Goal: Check status: Check status

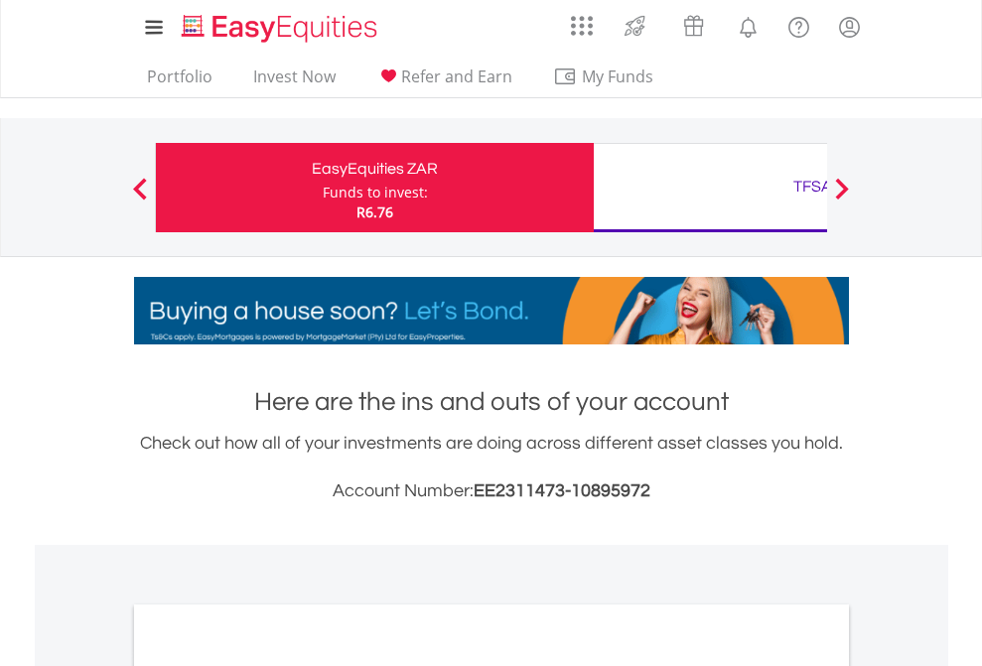
click at [323, 188] on div "Funds to invest:" at bounding box center [375, 193] width 105 height 20
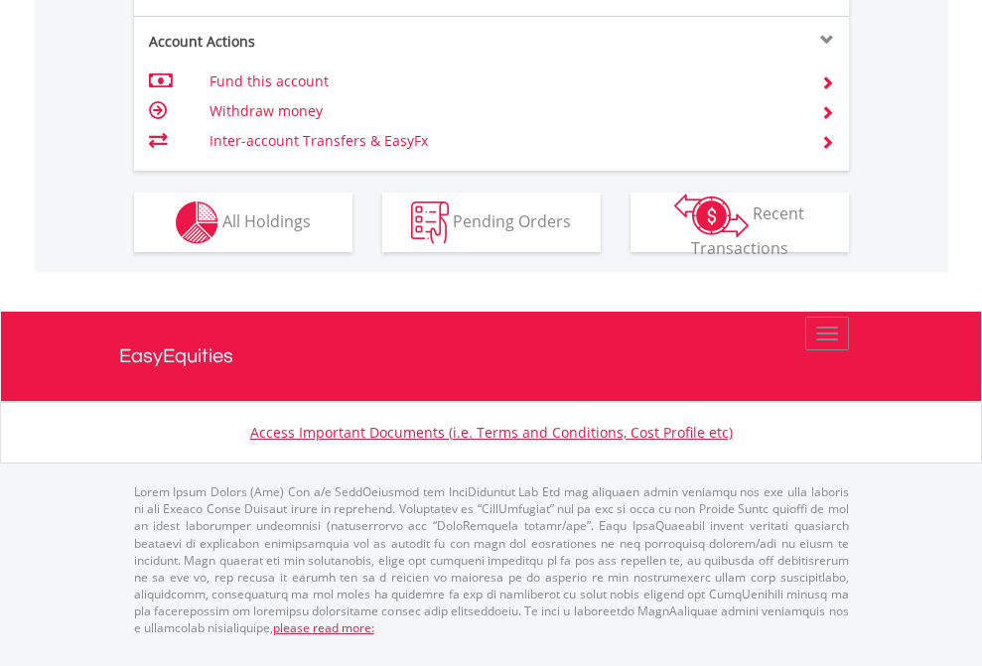
scroll to position [1903, 0]
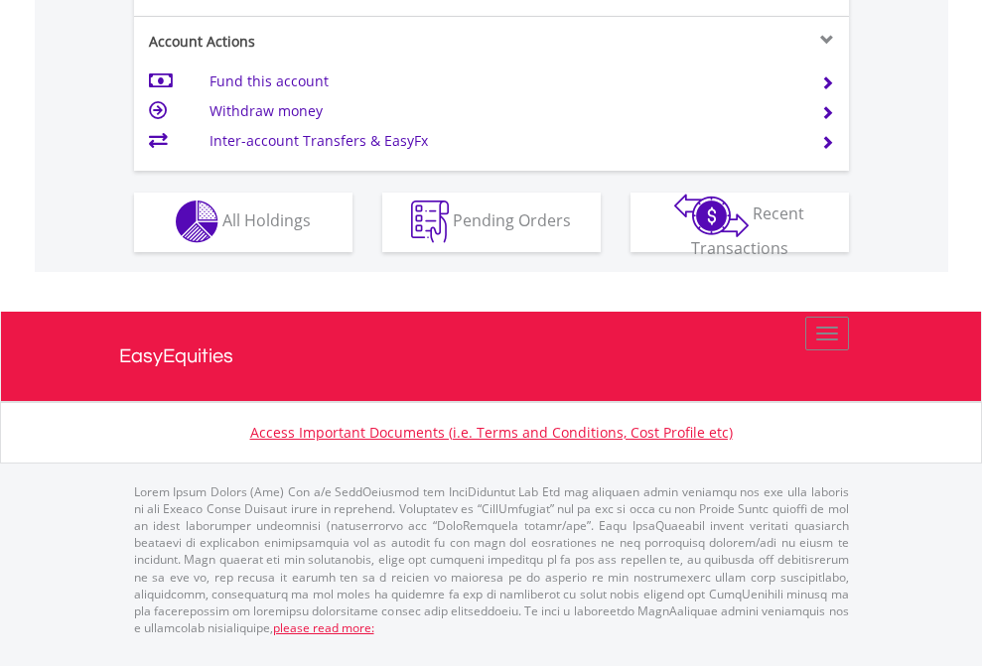
scroll to position [1856, 0]
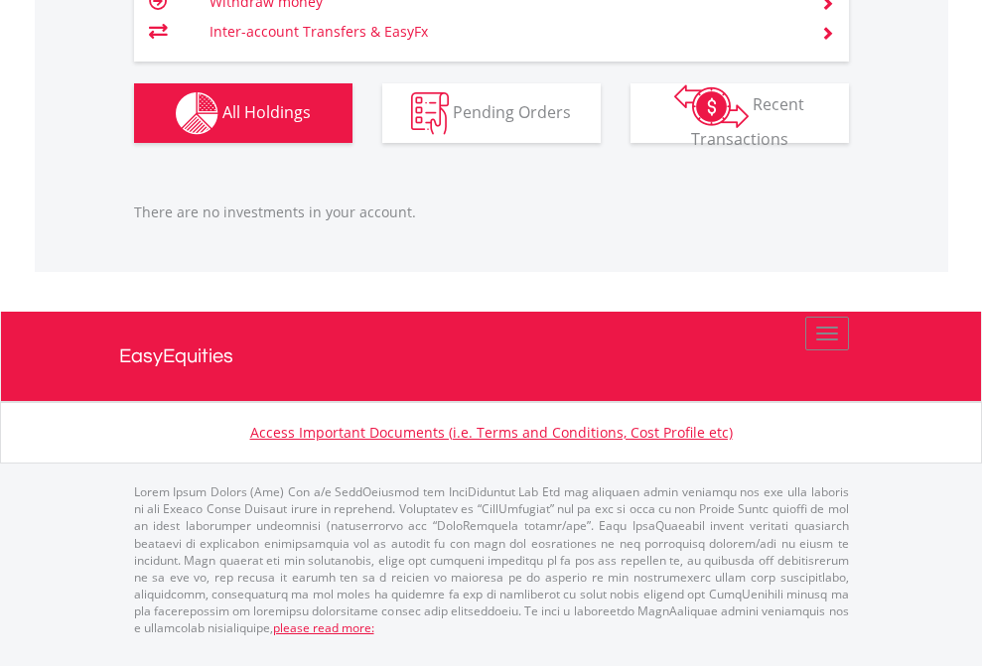
scroll to position [191, 312]
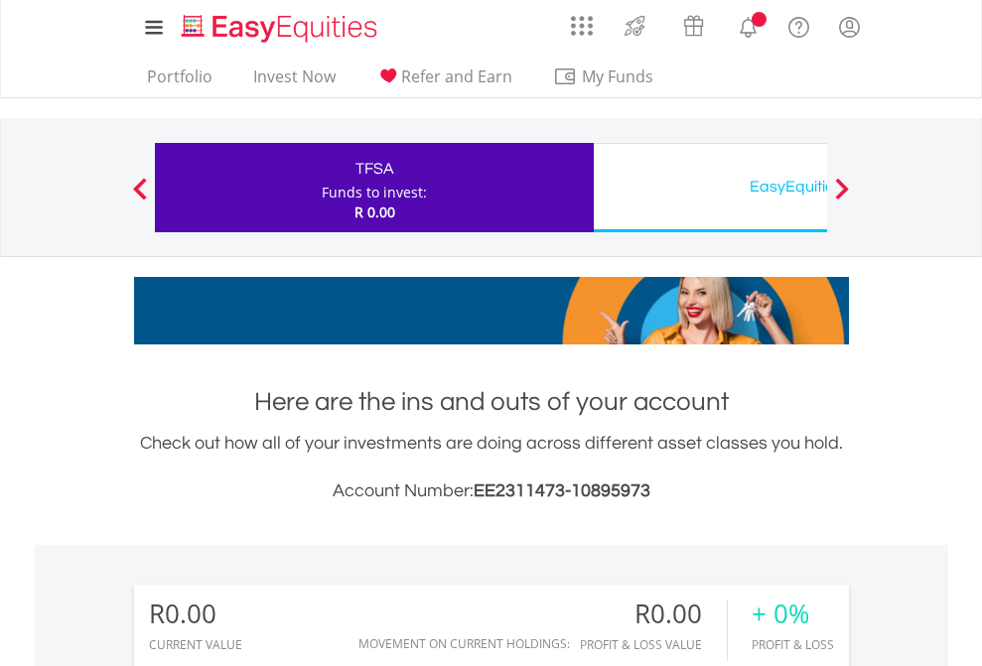
scroll to position [191, 312]
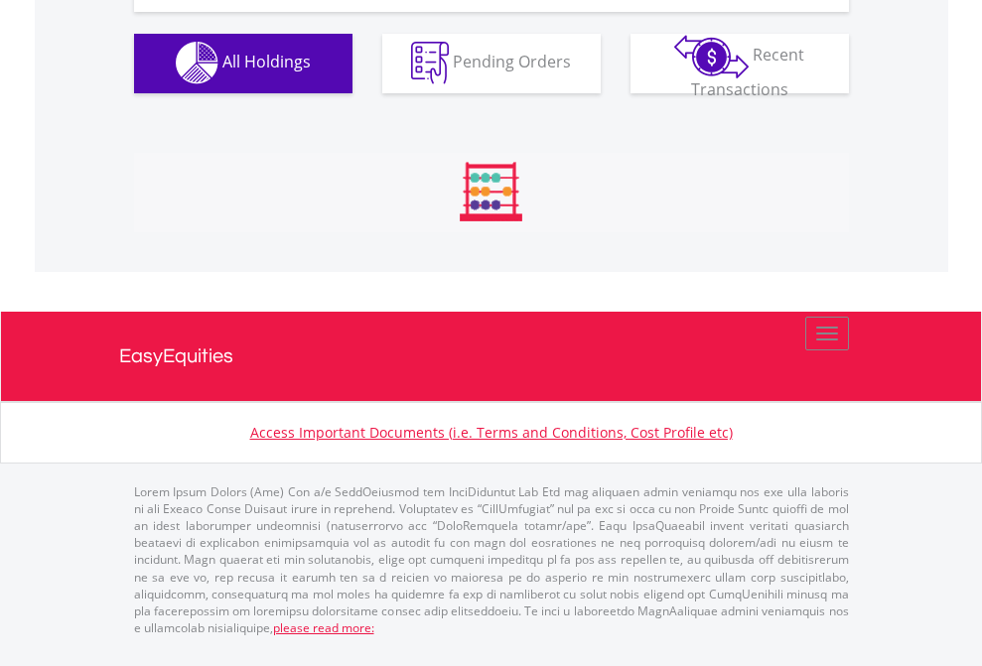
scroll to position [1965, 0]
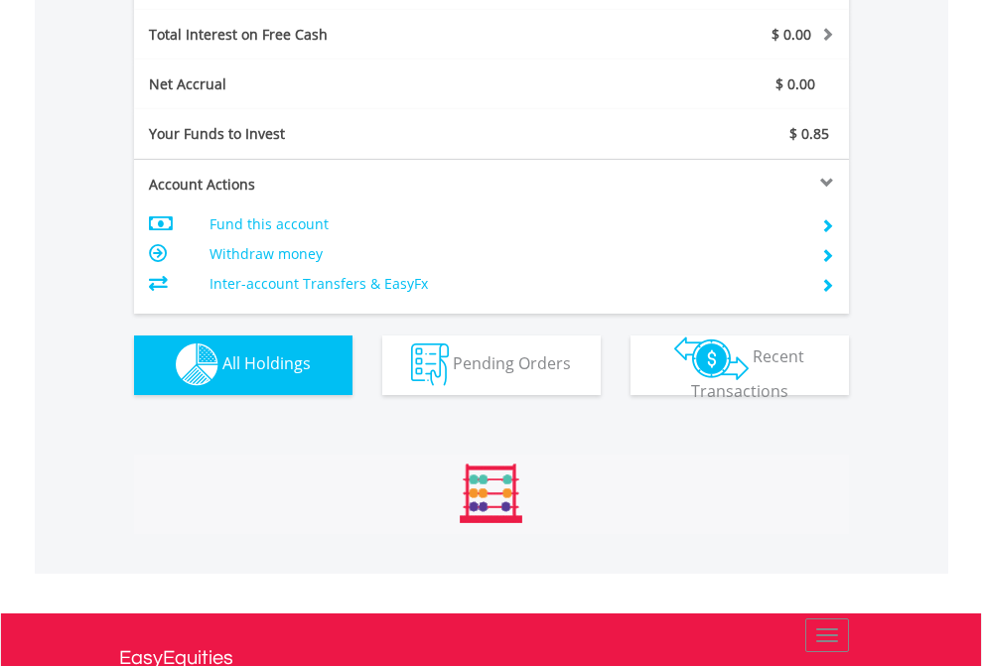
scroll to position [191, 312]
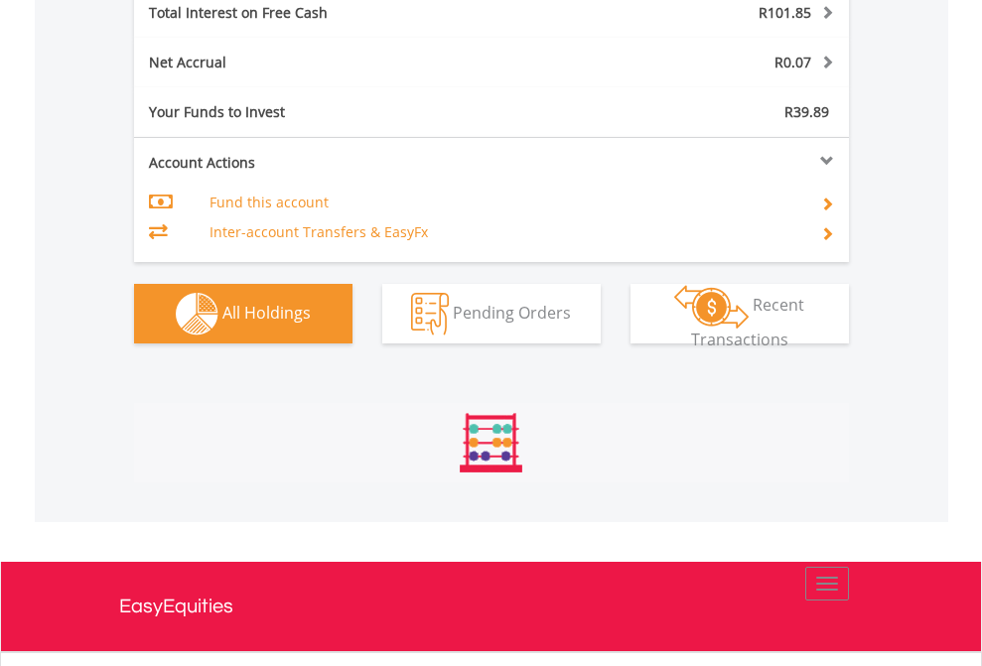
scroll to position [191, 312]
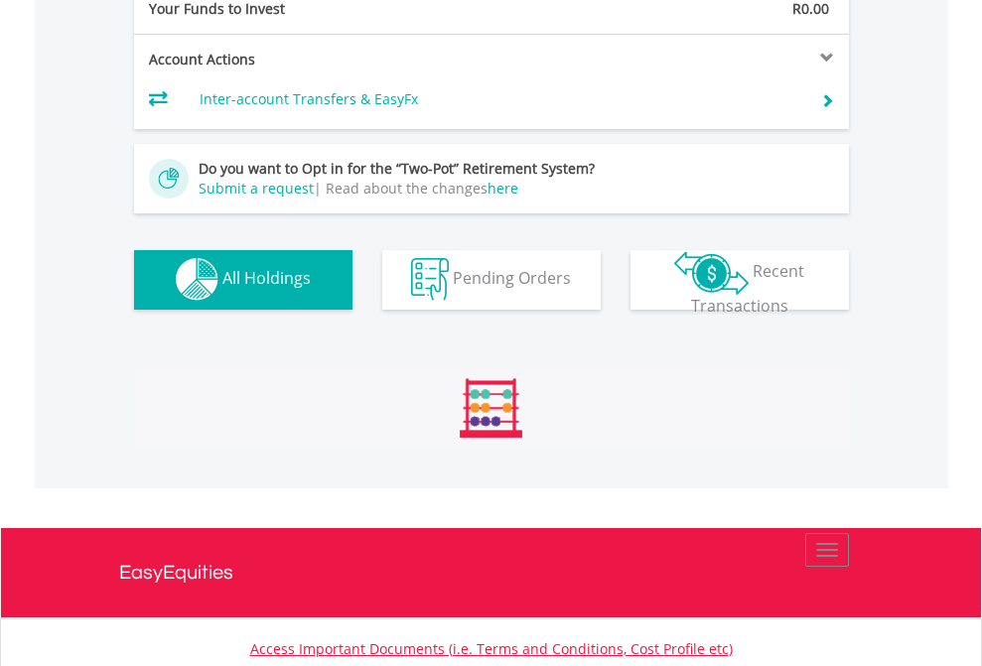
scroll to position [1965, 0]
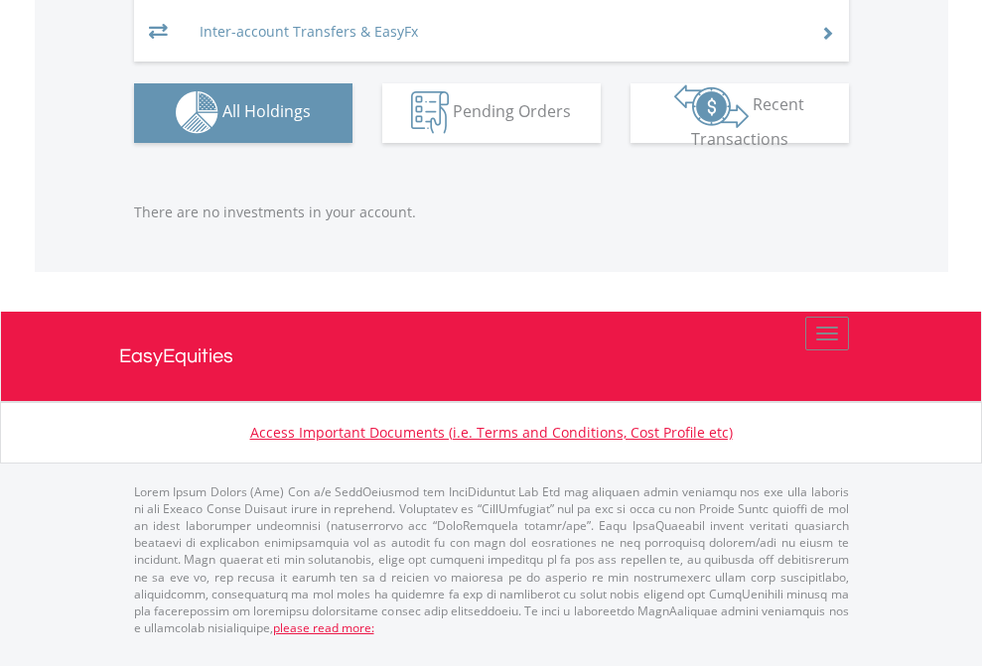
scroll to position [191, 312]
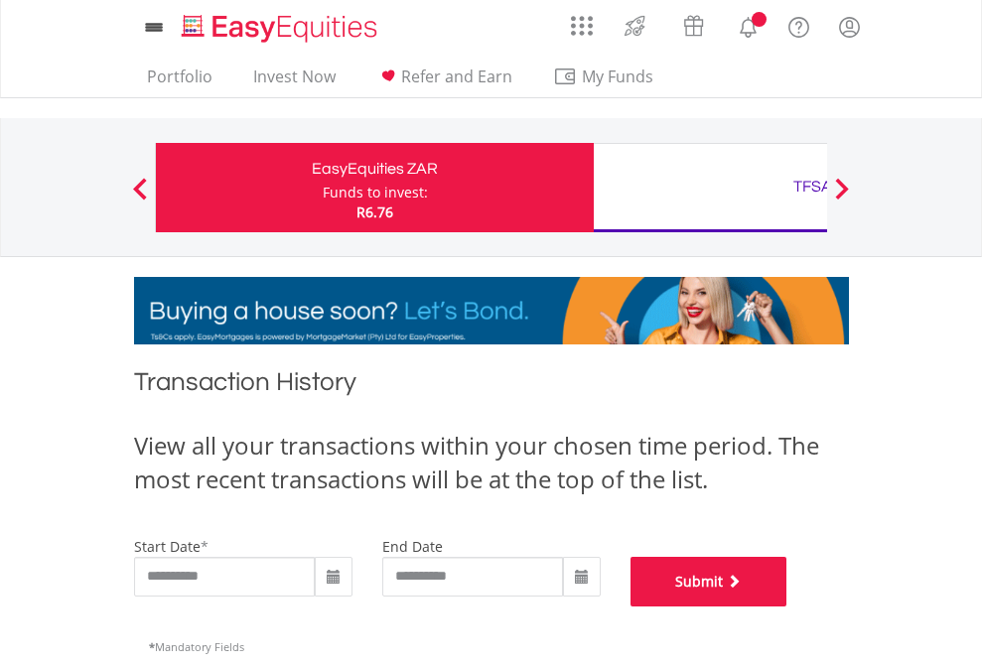
click at [787, 607] on button "Submit" at bounding box center [708, 582] width 157 height 50
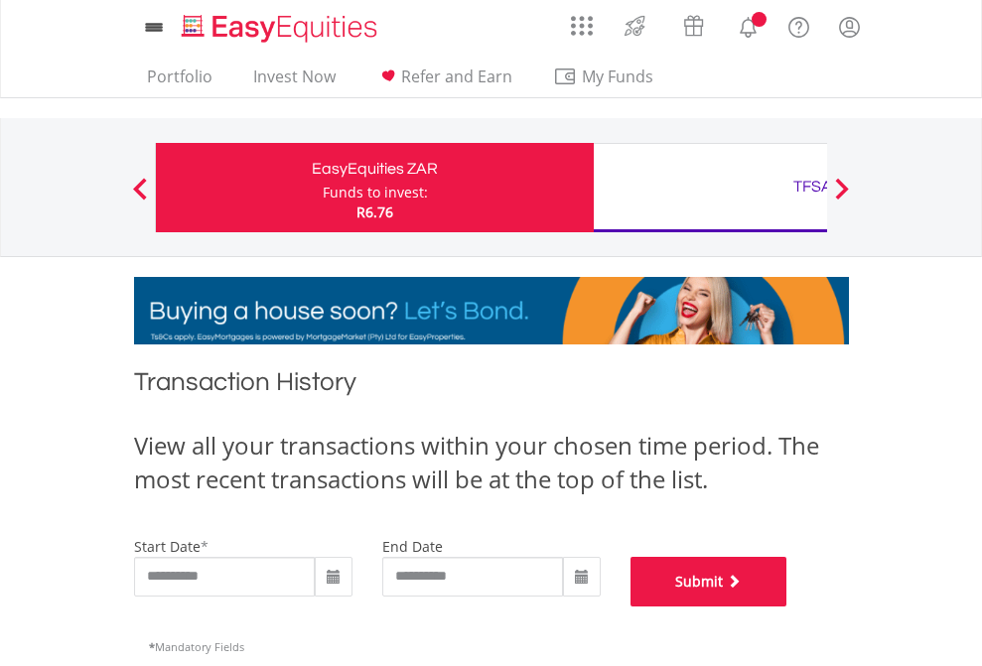
scroll to position [805, 0]
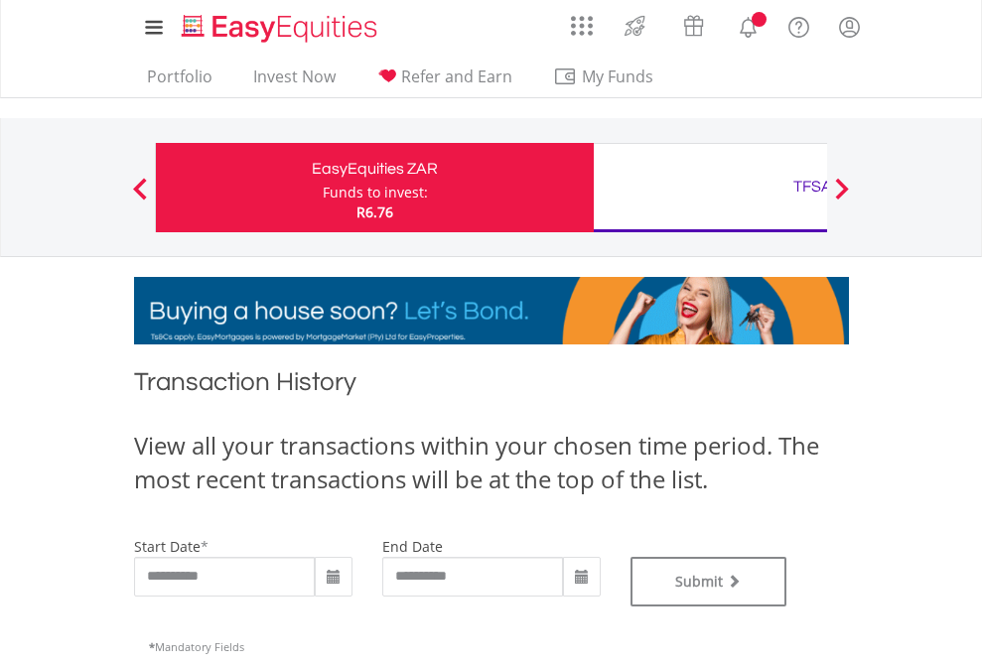
click at [710, 188] on div "TFSA" at bounding box center [813, 187] width 414 height 28
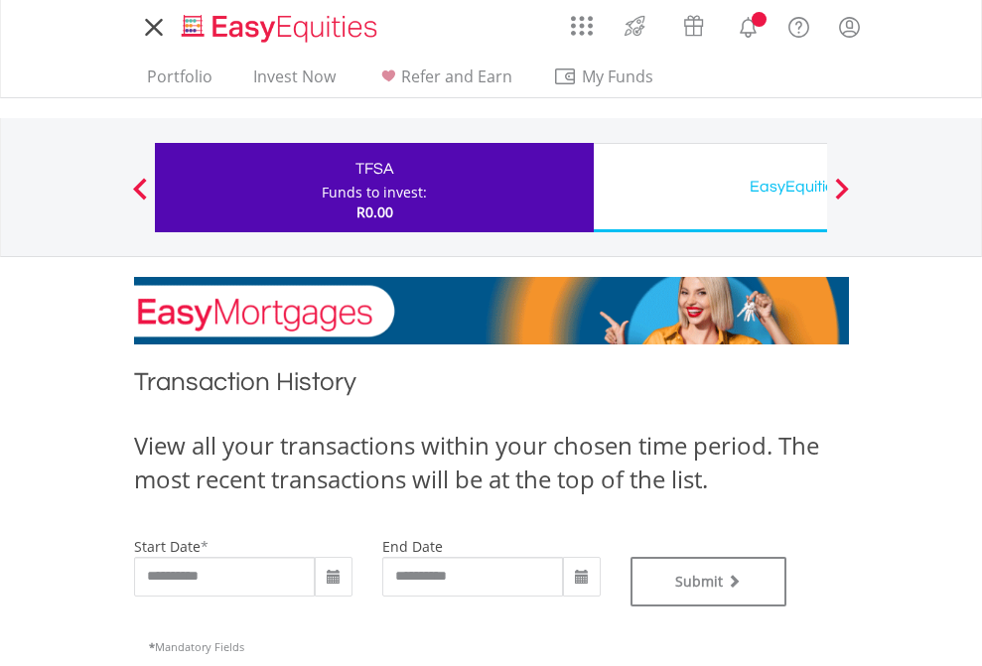
type input "**********"
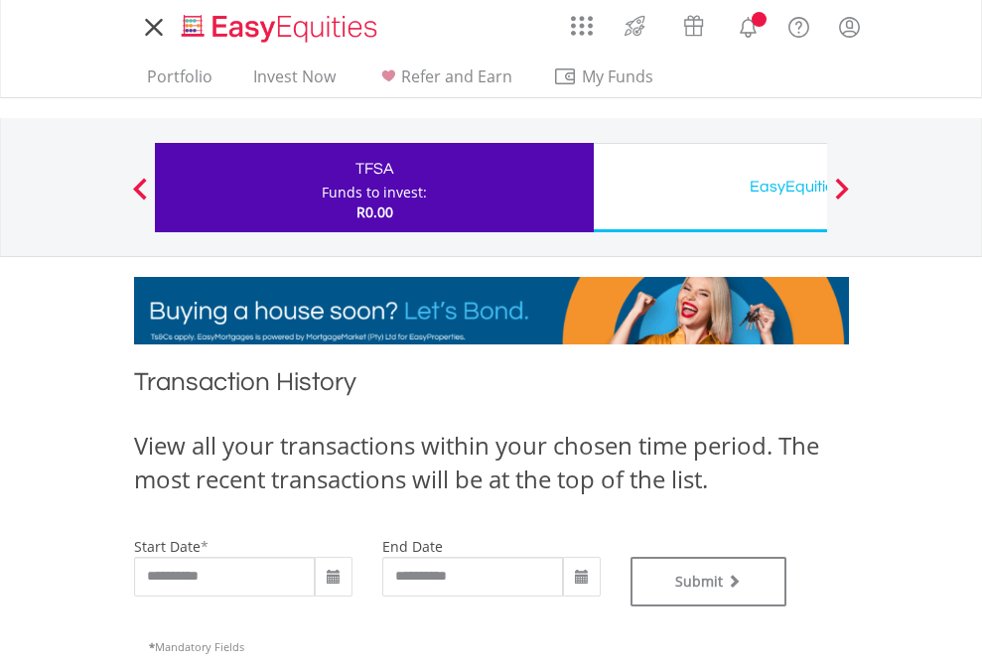
type input "**********"
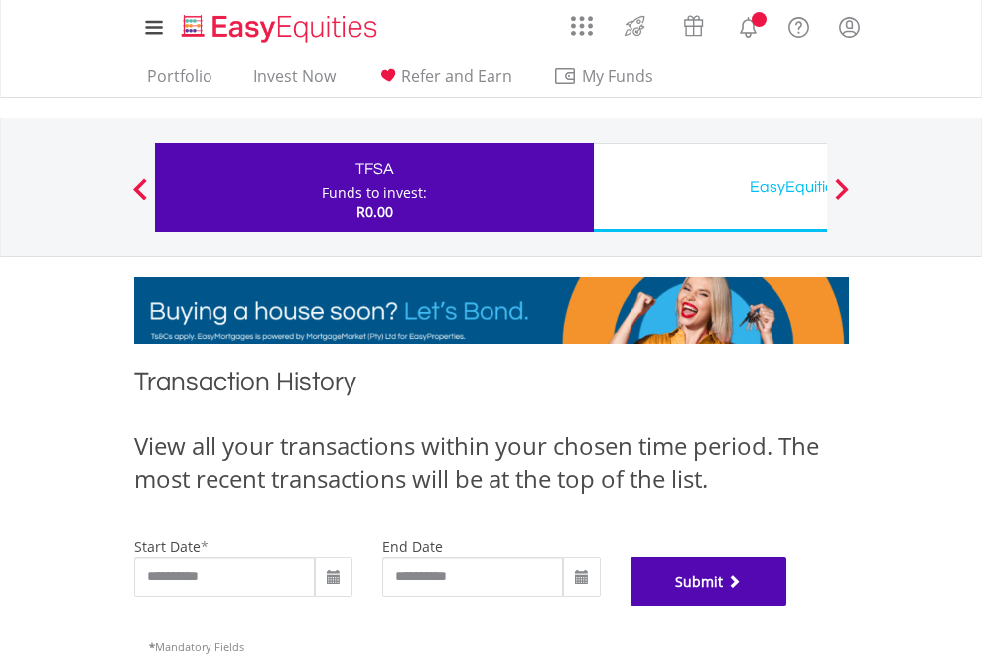
click at [787, 607] on button "Submit" at bounding box center [708, 582] width 157 height 50
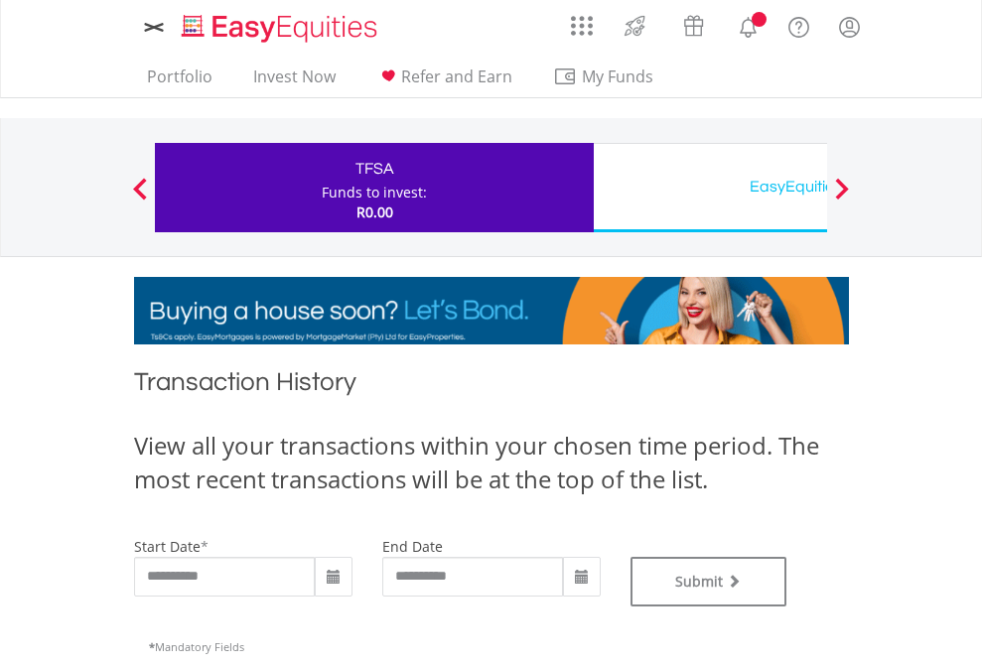
click at [710, 188] on div "EasyEquities USD" at bounding box center [813, 187] width 414 height 28
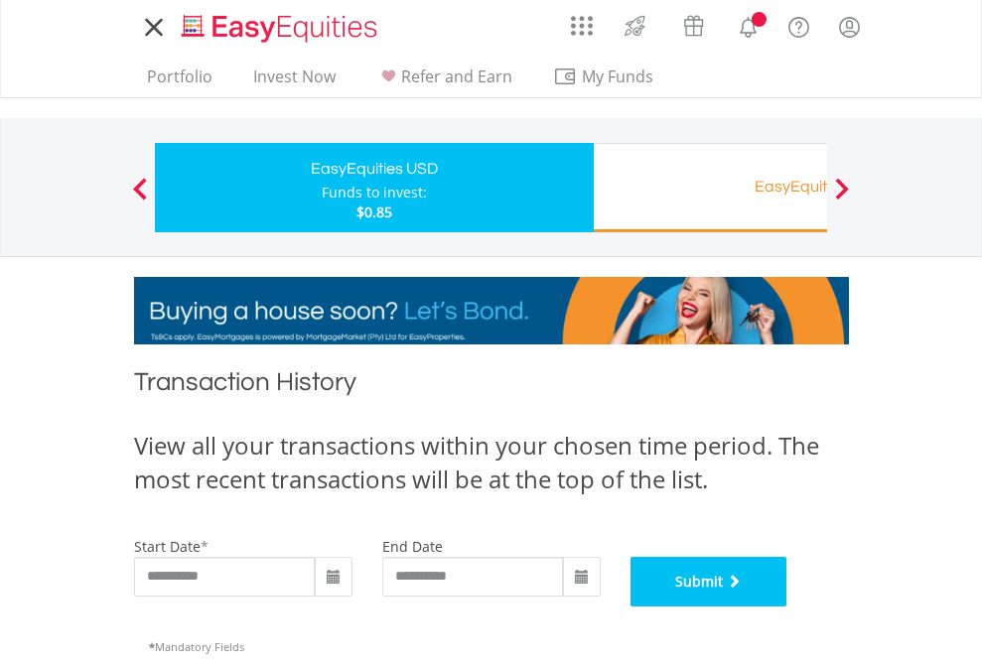
click at [787, 607] on button "Submit" at bounding box center [708, 582] width 157 height 50
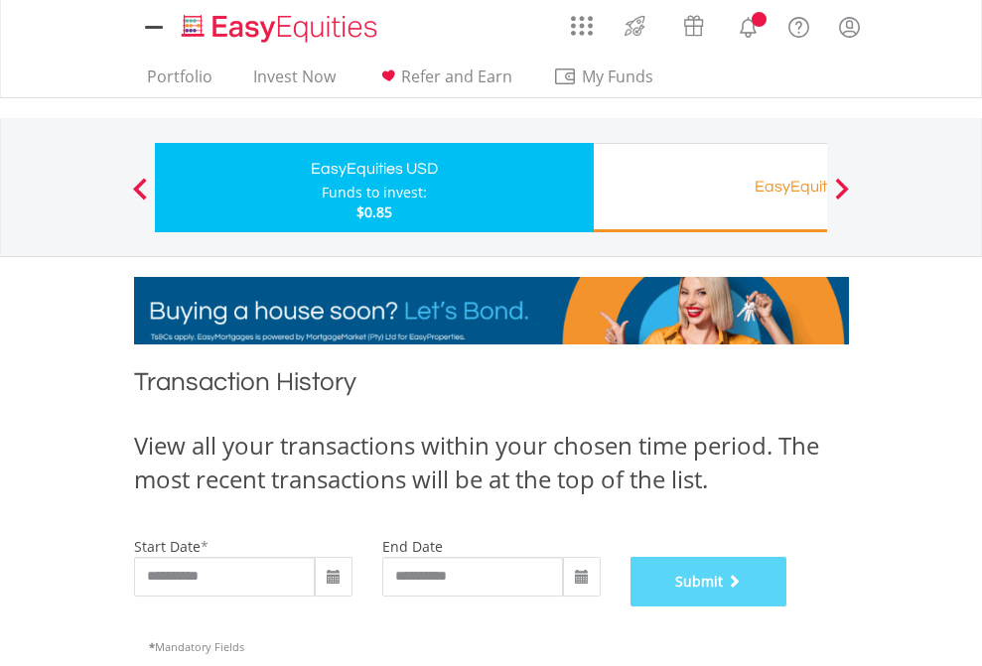
scroll to position [805, 0]
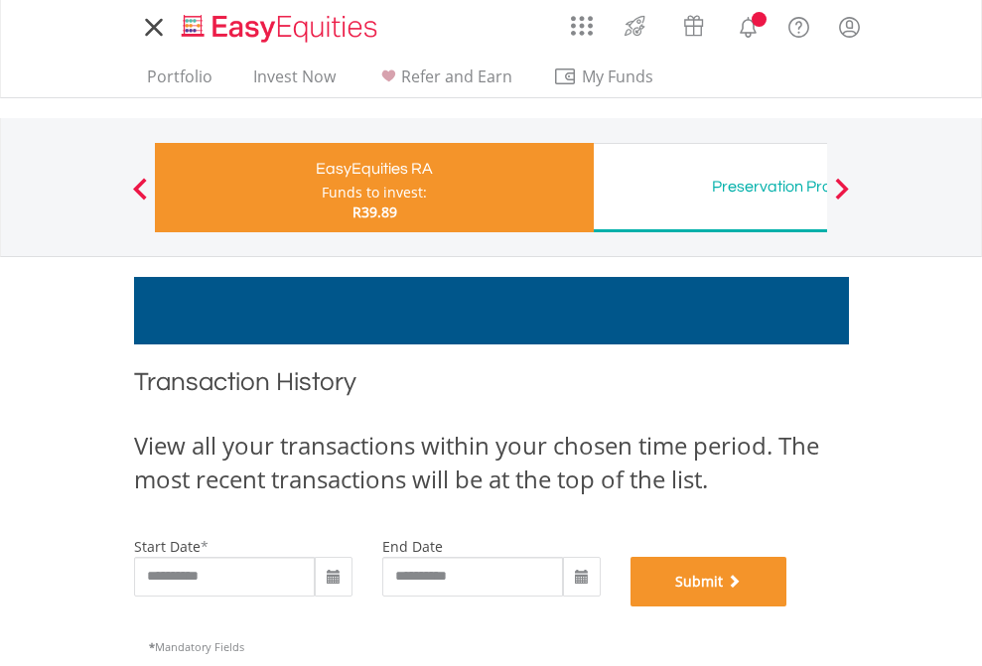
click at [787, 607] on button "Submit" at bounding box center [708, 582] width 157 height 50
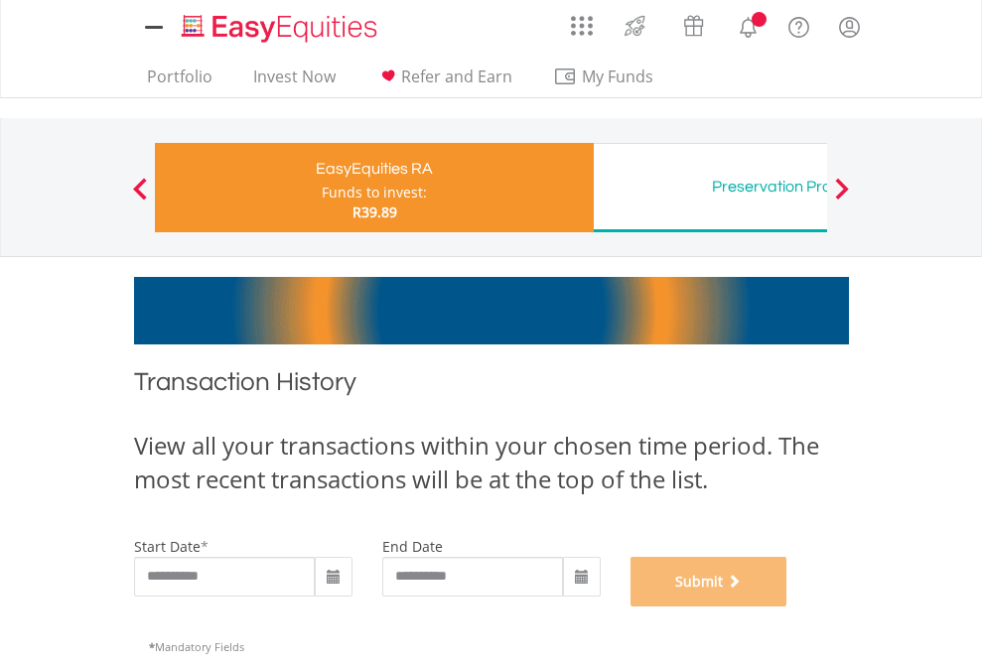
scroll to position [805, 0]
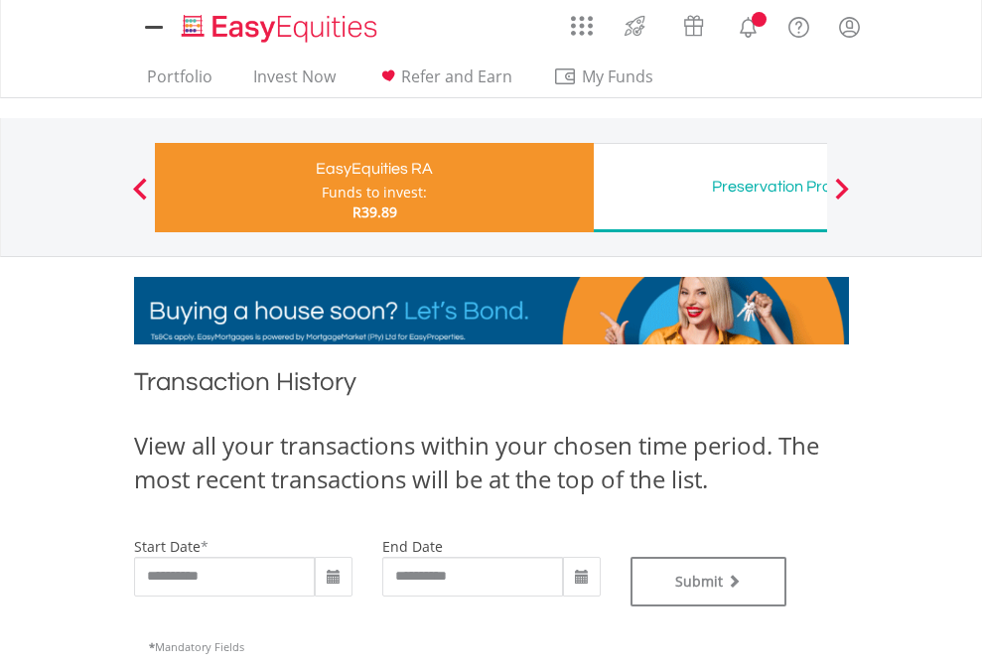
click at [710, 188] on div "Preservation Provident Fund" at bounding box center [813, 187] width 414 height 28
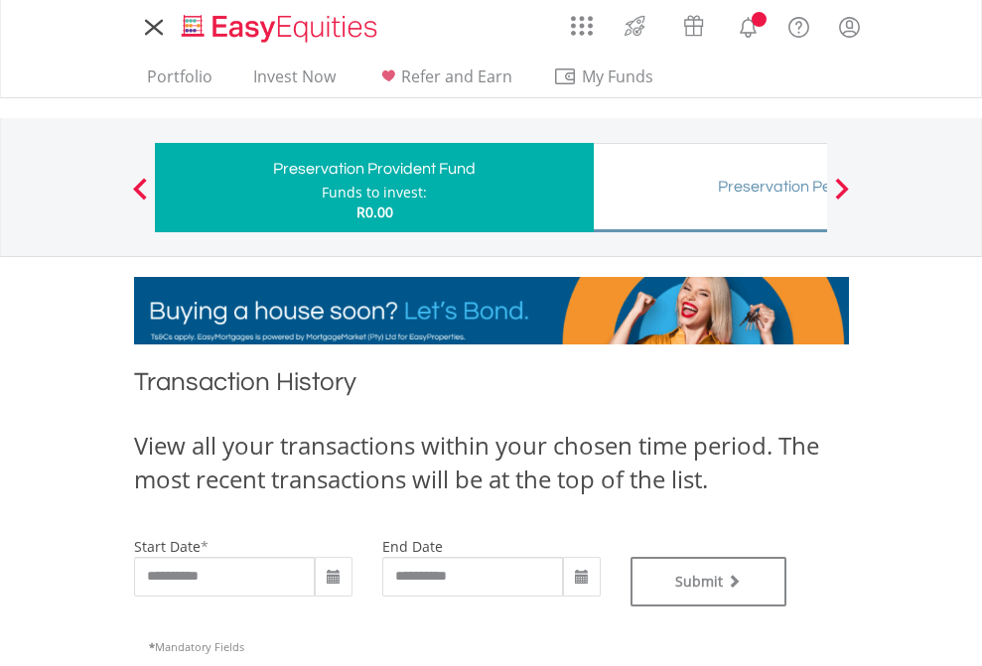
type input "**********"
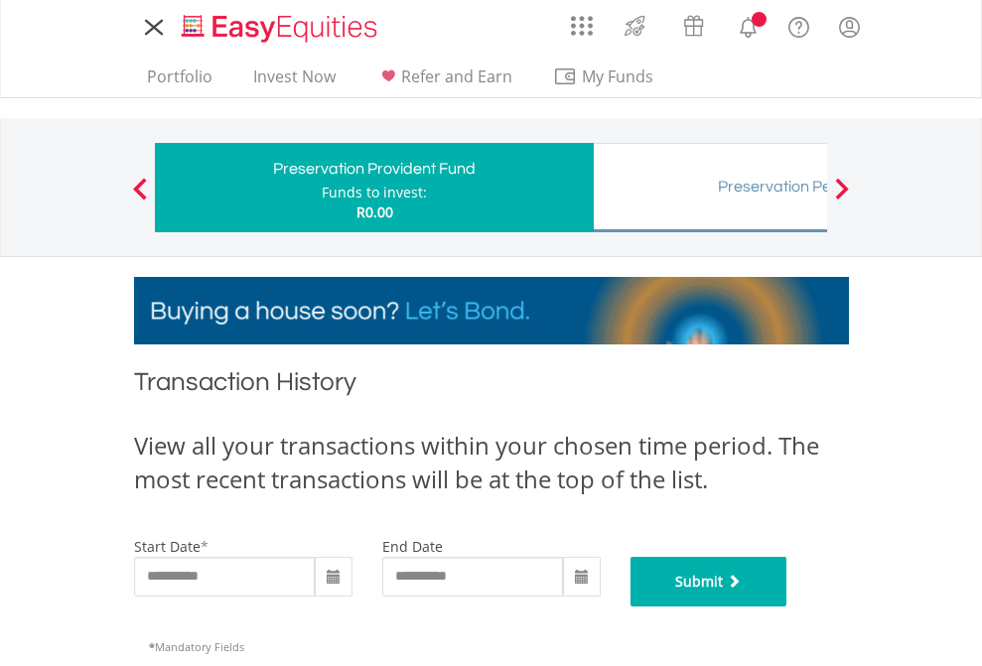
click at [787, 607] on button "Submit" at bounding box center [708, 582] width 157 height 50
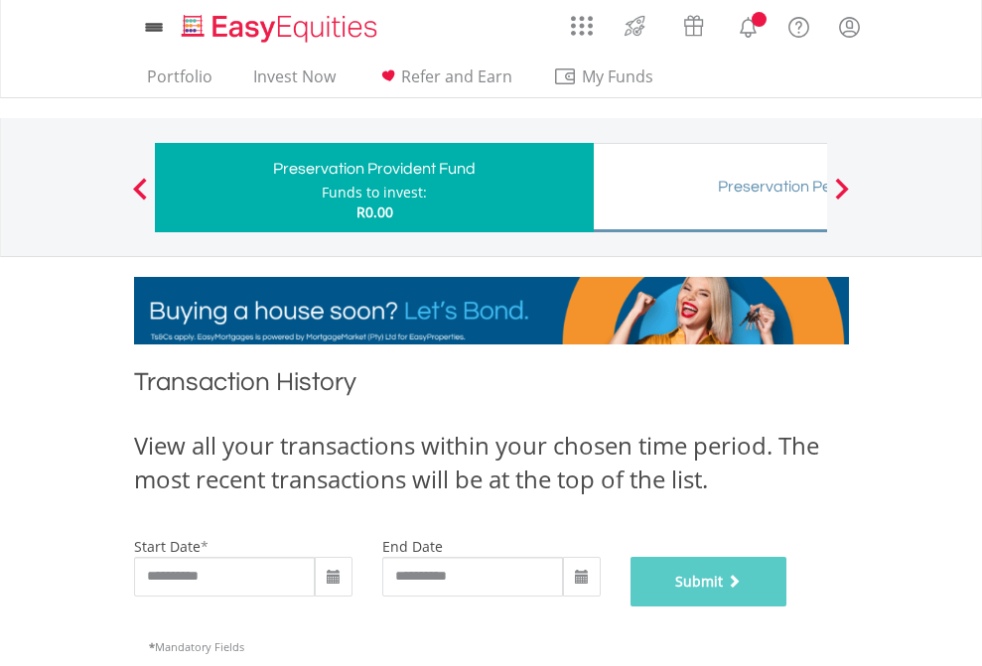
scroll to position [805, 0]
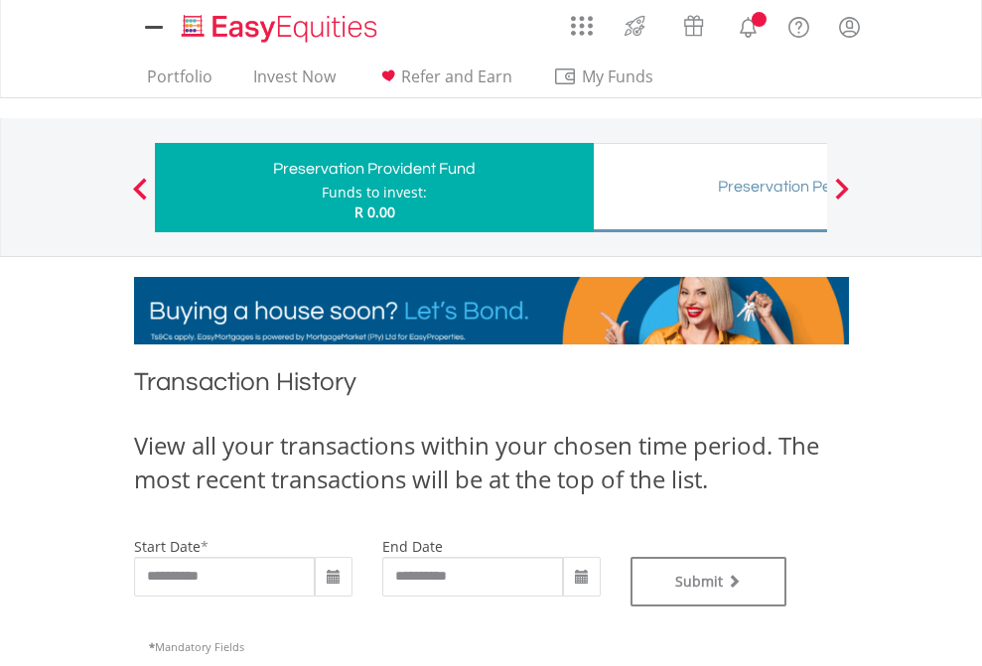
click at [710, 188] on div "Preservation Pension Fund" at bounding box center [813, 187] width 414 height 28
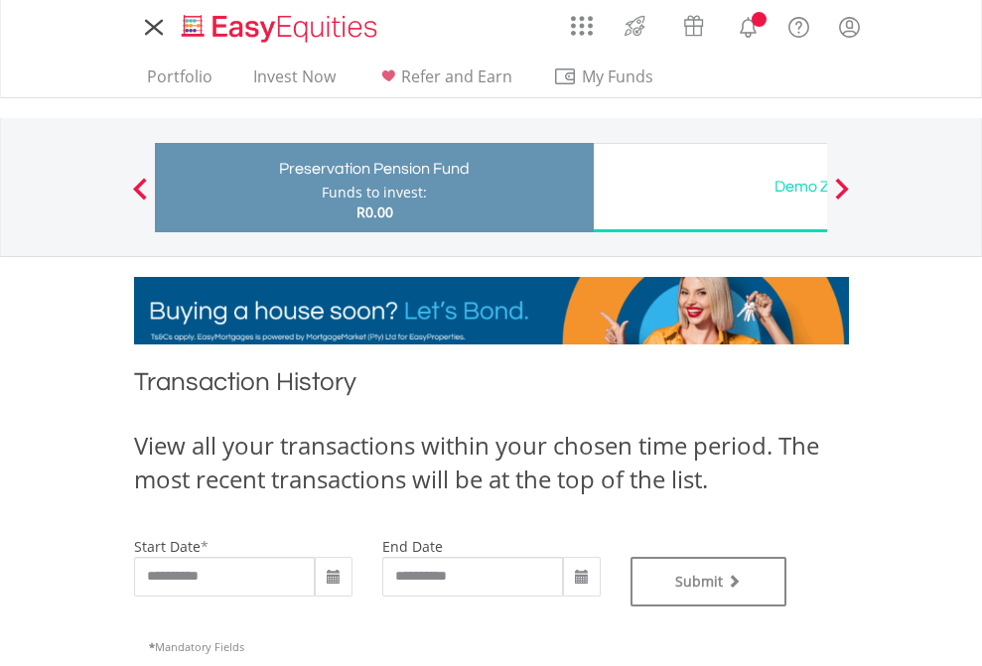
type input "**********"
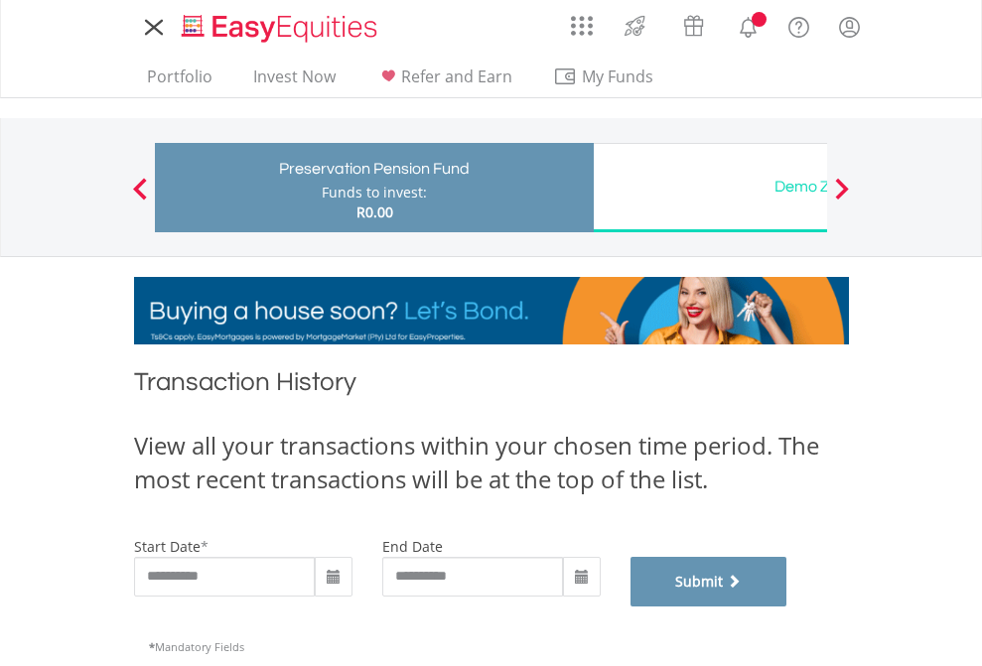
click at [787, 607] on button "Submit" at bounding box center [708, 582] width 157 height 50
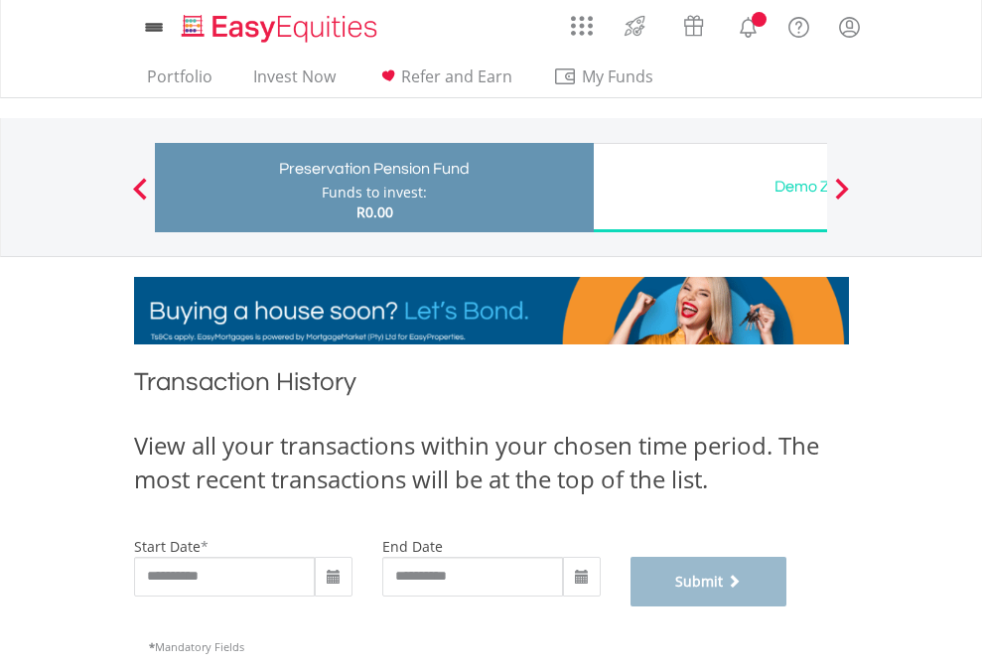
scroll to position [805, 0]
